Goal: Check status: Check status

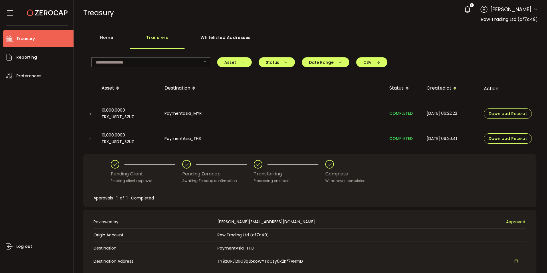
click at [109, 40] on div "Home" at bounding box center [106, 40] width 47 height 17
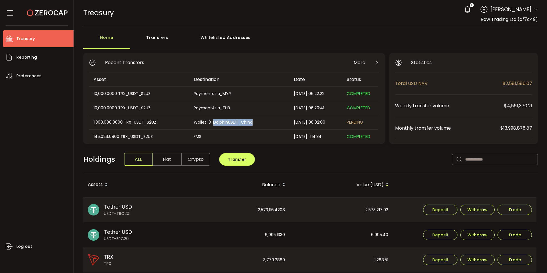
drag, startPoint x: 260, startPoint y: 121, endPoint x: 213, endPoint y: 125, distance: 46.8
click at [213, 125] on div "Wallet-3-DolphinUSDT_China" at bounding box center [239, 122] width 100 height 7
copy div "DolphinUSDT_China"
click at [98, 37] on div "Home" at bounding box center [106, 40] width 47 height 17
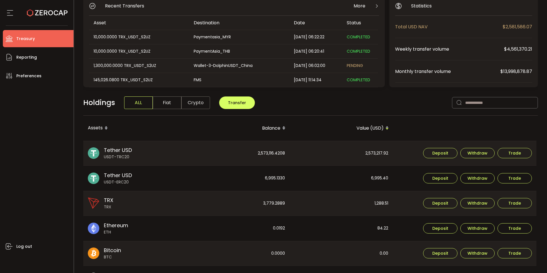
scroll to position [57, 0]
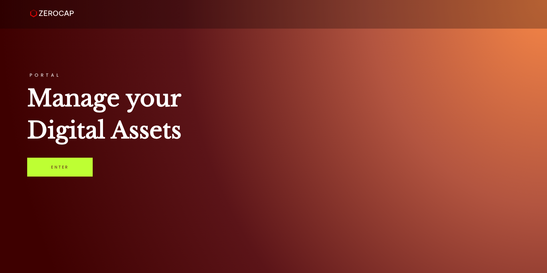
click at [66, 165] on link "Enter" at bounding box center [60, 167] width 66 height 19
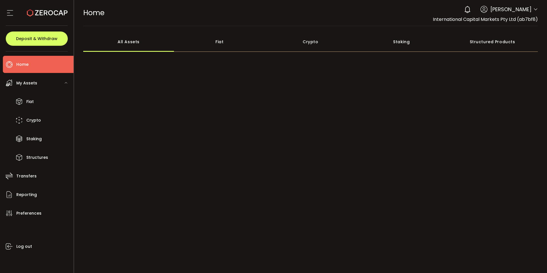
click at [531, 10] on div "0 Cristal Quinal Account International Capital Markets Pty Ltd (ab7bf8) Raw Tra…" at bounding box center [499, 9] width 77 height 13
click at [534, 10] on icon at bounding box center [536, 9] width 5 height 5
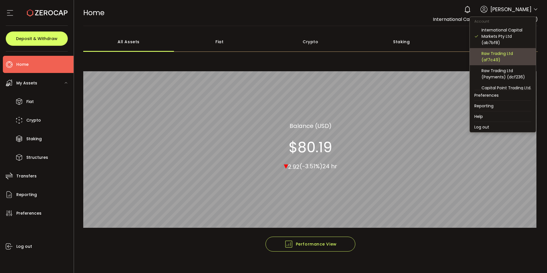
click at [501, 55] on div "Raw Trading Ltd (af7c49)" at bounding box center [507, 56] width 50 height 13
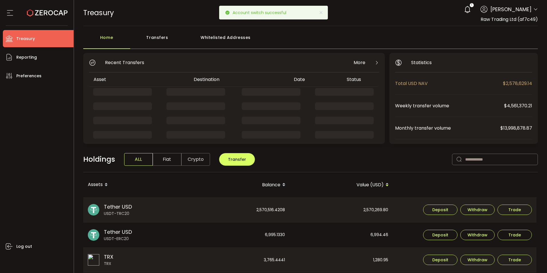
click at [151, 41] on div "Transfers" at bounding box center [157, 40] width 54 height 17
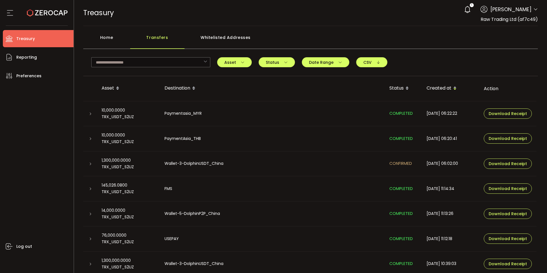
click at [91, 163] on icon at bounding box center [90, 163] width 3 height 3
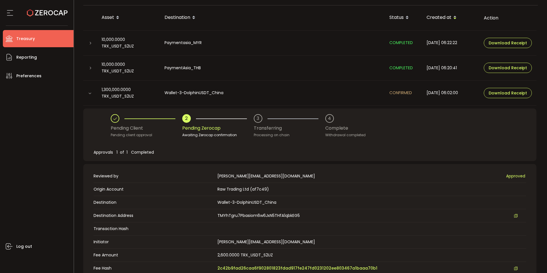
scroll to position [29, 0]
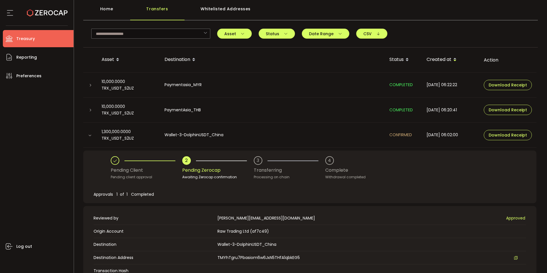
click at [87, 136] on div at bounding box center [90, 135] width 6 height 5
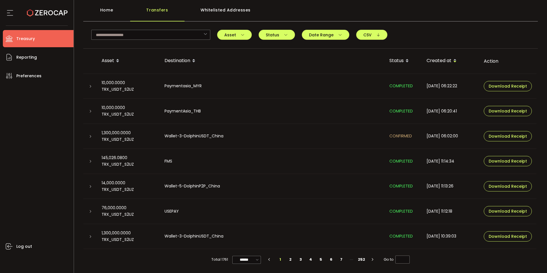
scroll to position [27, 0]
